Goal: Information Seeking & Learning: Compare options

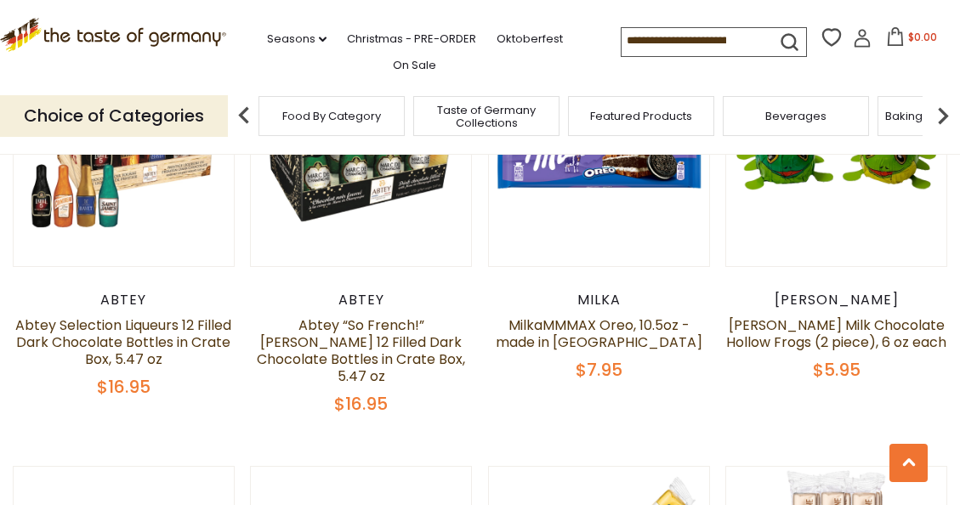
scroll to position [2095, 0]
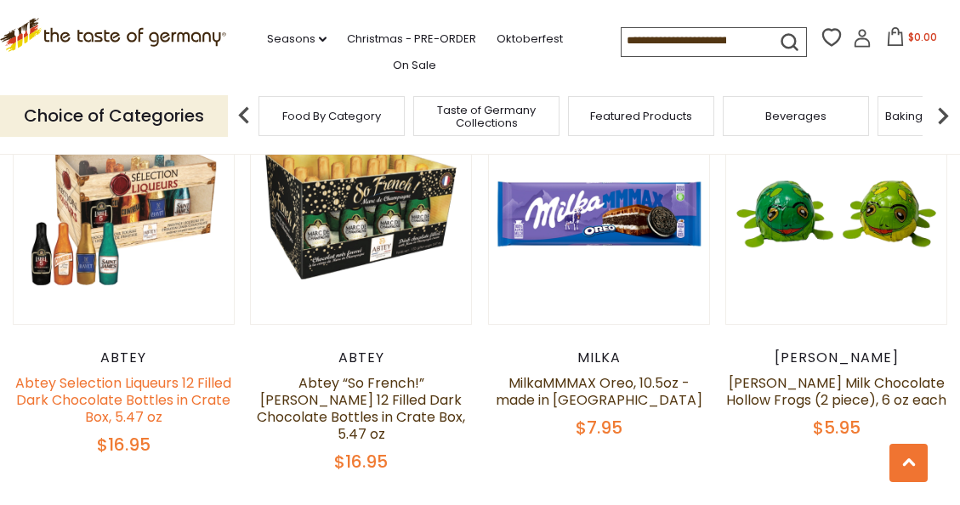
click at [124, 411] on link "Abtey Selection Liqueurs 12 Filled Dark Chocolate Bottles in Crate Box, 5.47 oz" at bounding box center [123, 400] width 216 height 54
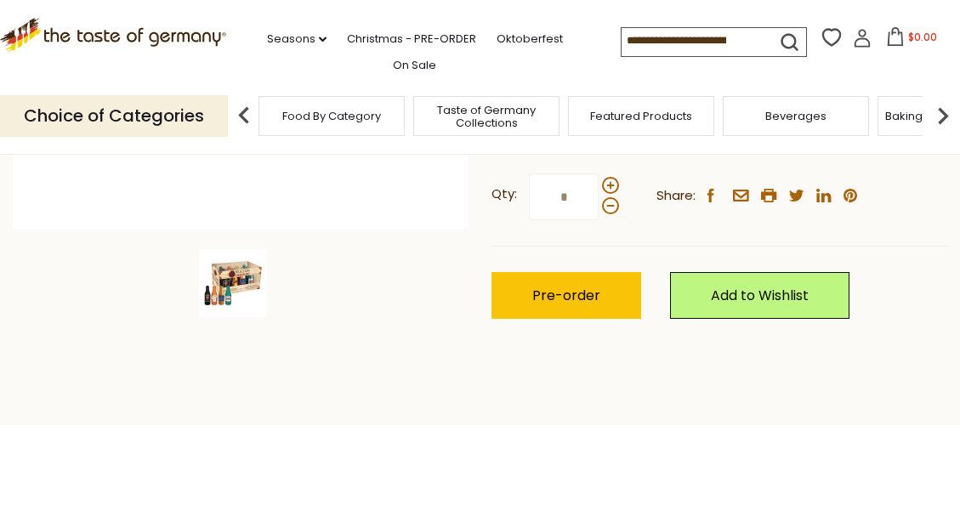
scroll to position [476, 0]
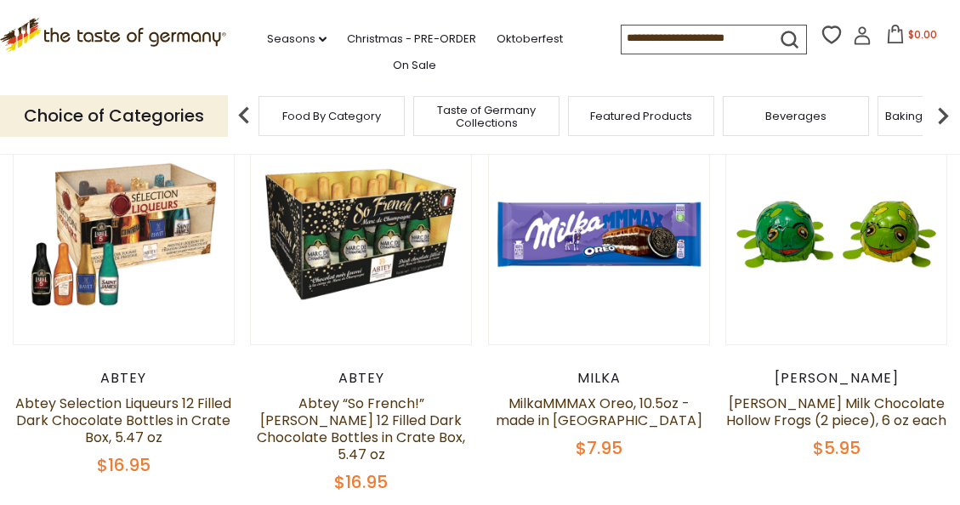
scroll to position [2095, 0]
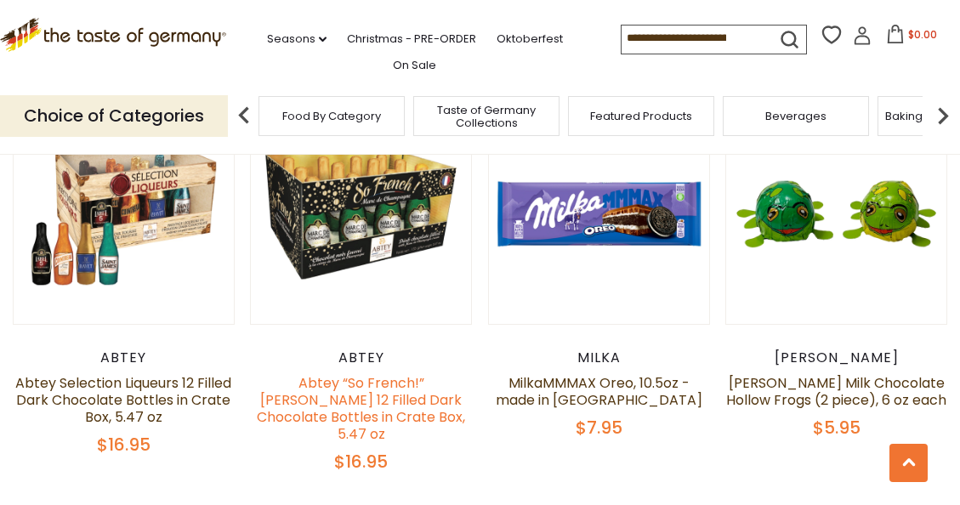
click at [426, 389] on link "Abtey “So French!” Marc de Champagne 12 Filled Dark Chocolate Bottles in Crate …" at bounding box center [361, 408] width 208 height 71
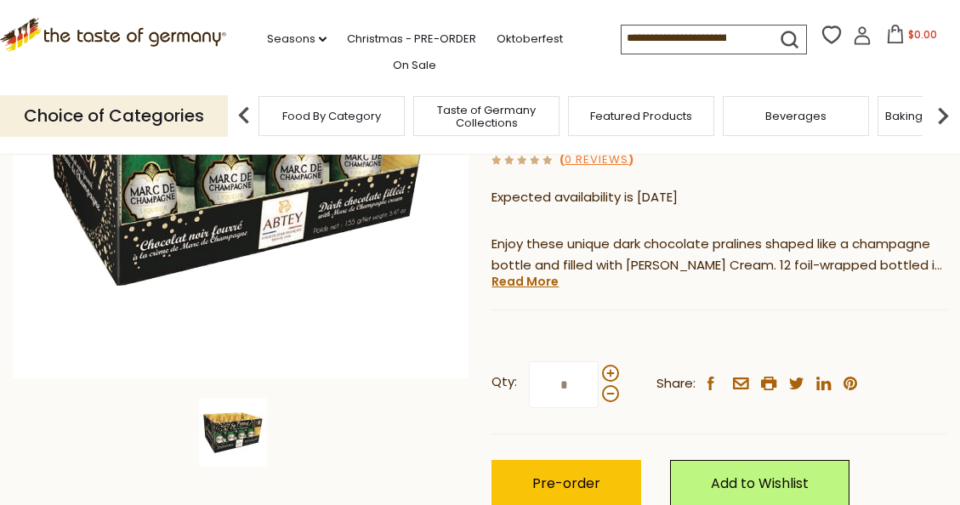
scroll to position [374, 0]
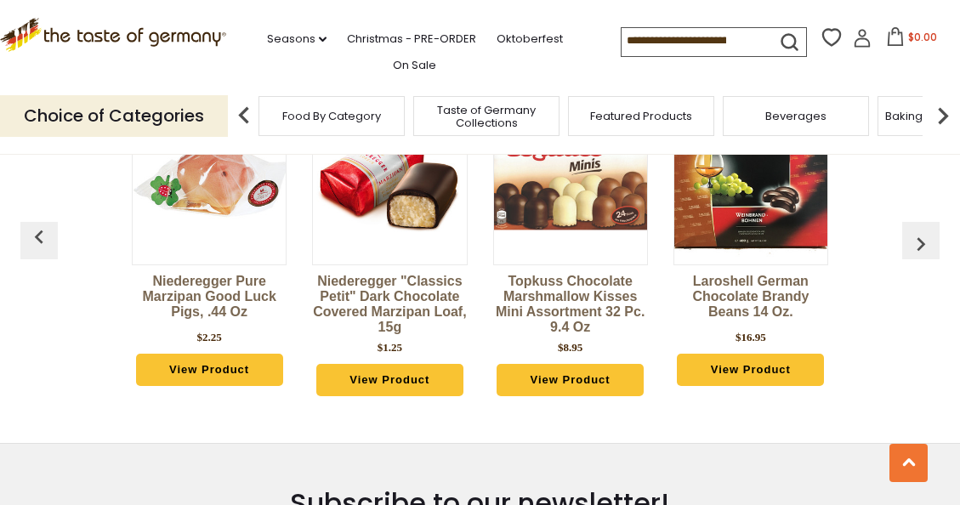
scroll to position [4489, 0]
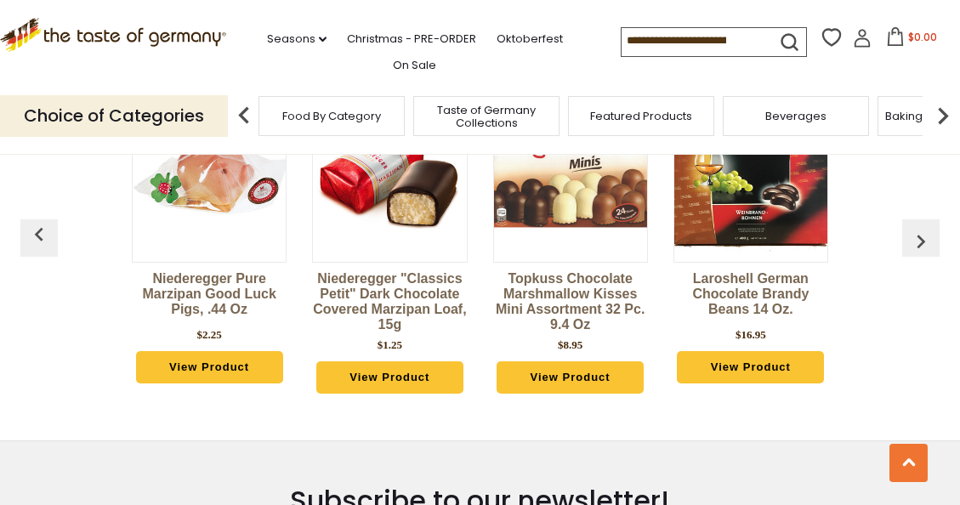
click at [358, 299] on link "Niederegger "Classics Petit" Dark Chocolate Covered Marzipan Loaf, 15g" at bounding box center [389, 301] width 155 height 61
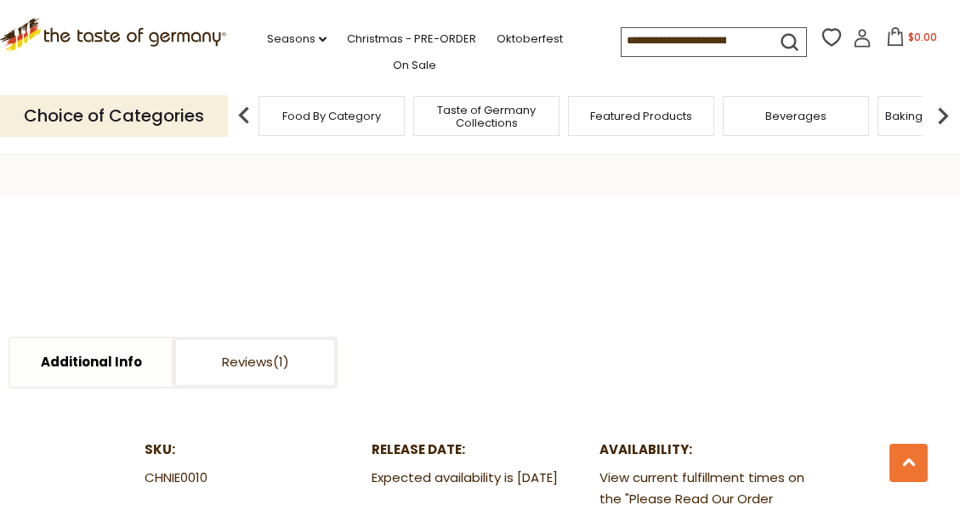
scroll to position [952, 0]
